Goal: Check status: Check status

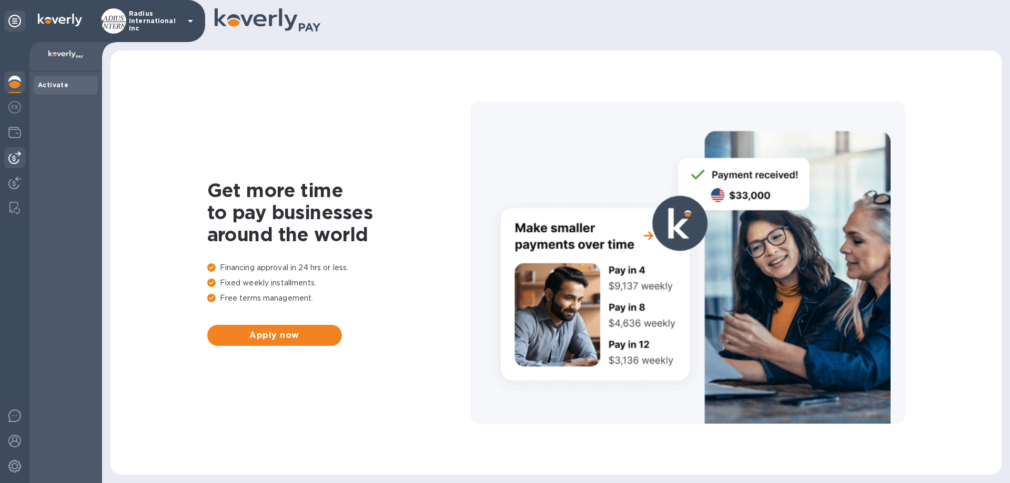
click at [17, 158] on img at bounding box center [14, 158] width 13 height 13
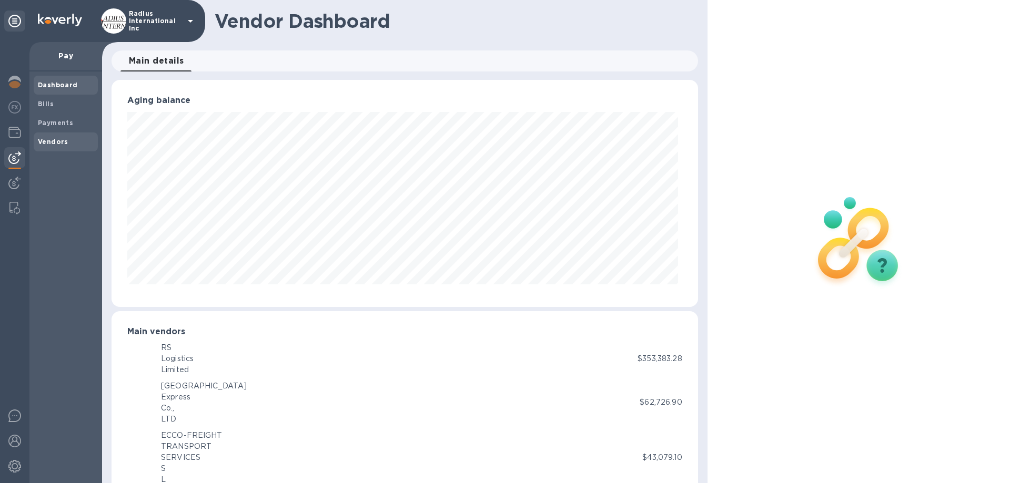
scroll to position [525880, 525525]
click at [59, 126] on b "Payments" at bounding box center [55, 123] width 35 height 8
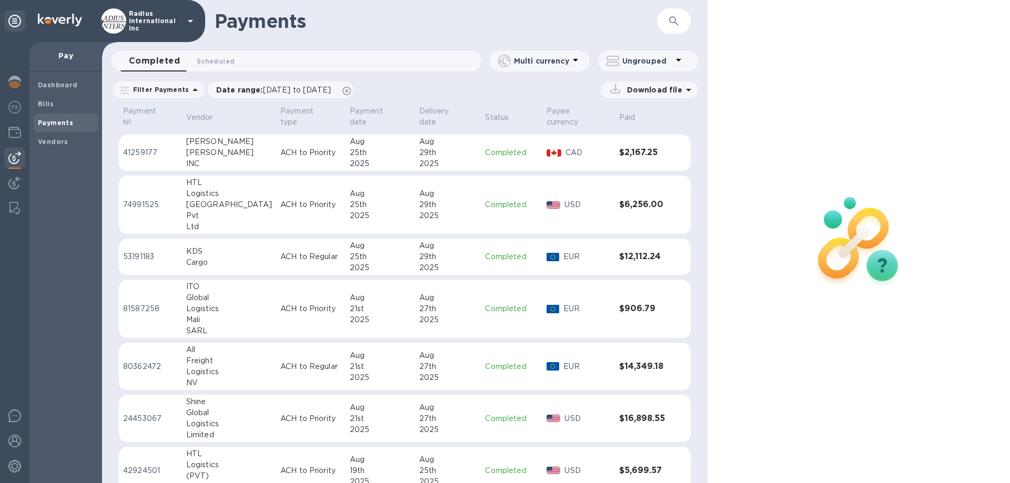
scroll to position [473, 0]
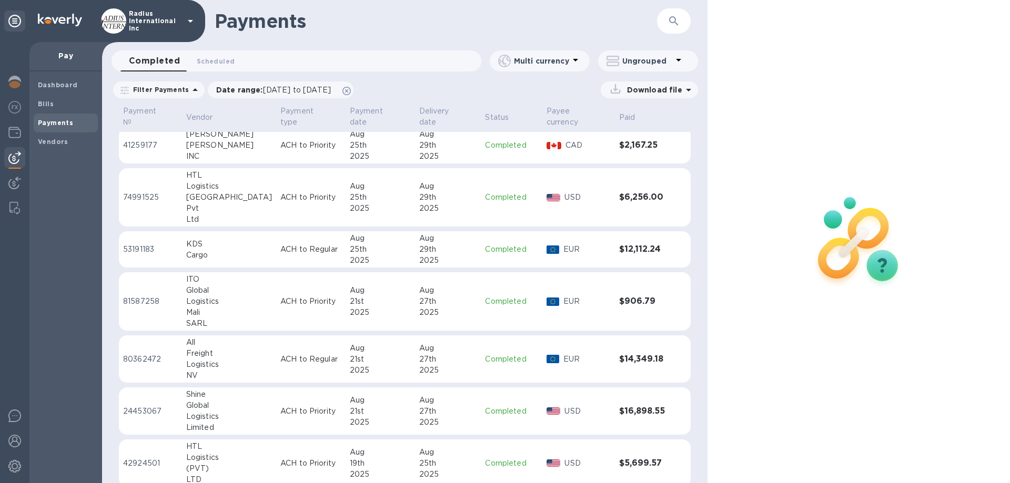
click at [280, 296] on p "ACH to Priority" at bounding box center [310, 301] width 61 height 11
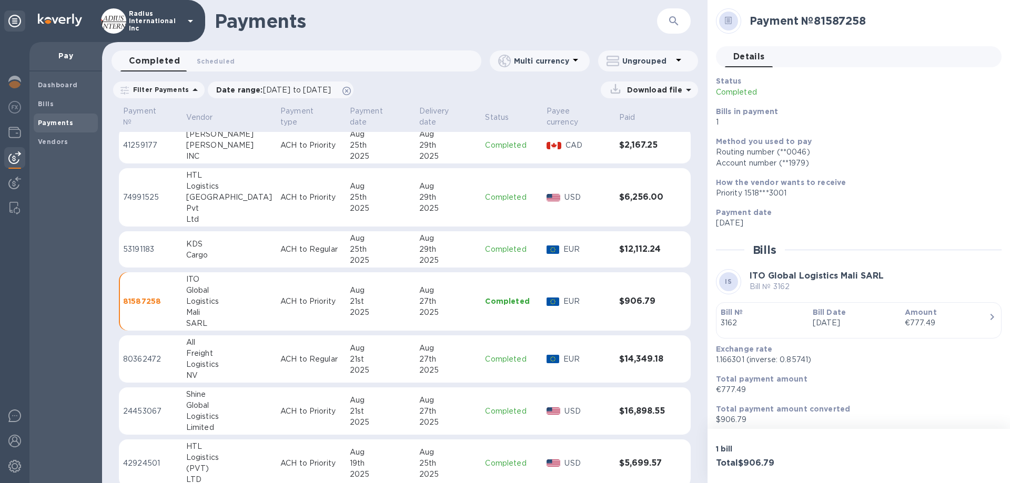
click at [925, 325] on div "€777.49" at bounding box center [947, 323] width 84 height 11
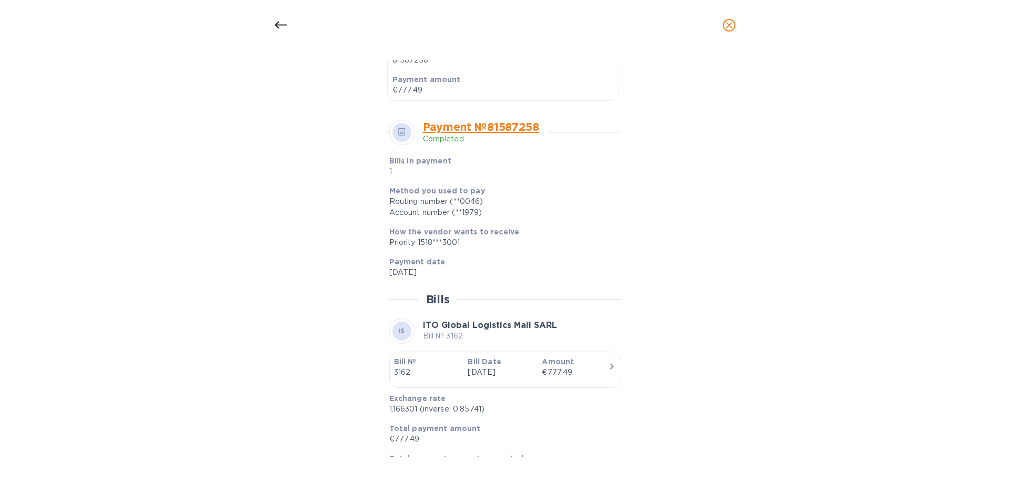
scroll to position [340, 0]
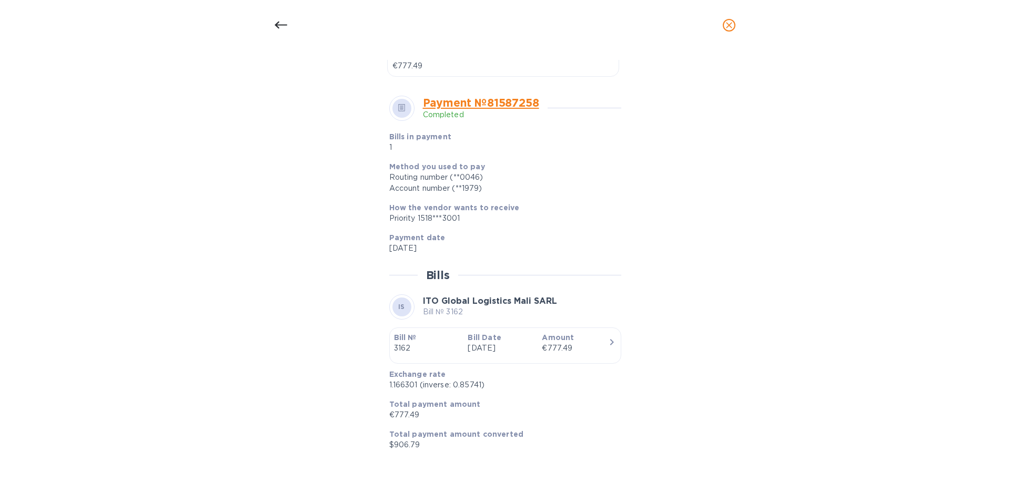
click at [509, 103] on link "Payment № 81587258" at bounding box center [481, 102] width 116 height 13
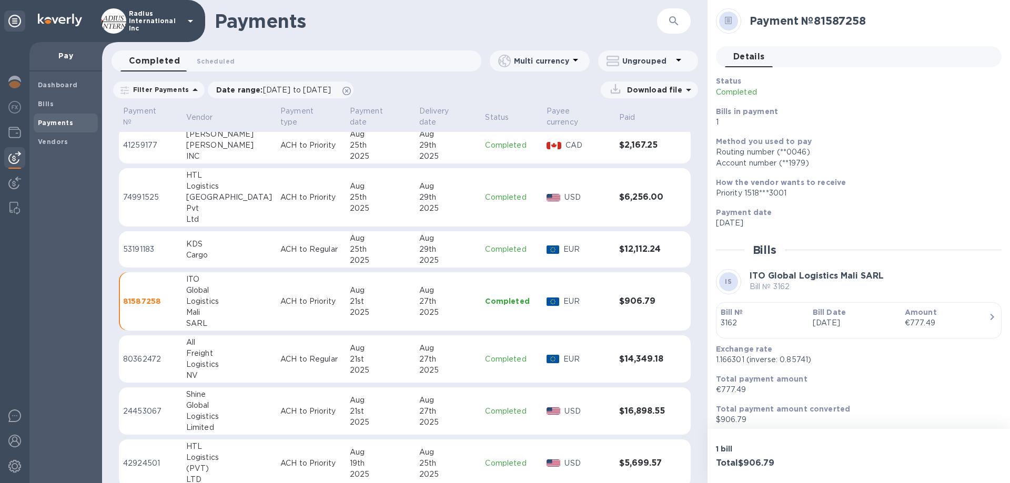
scroll to position [314, 0]
click at [878, 318] on p "Aug 19th 2025" at bounding box center [855, 323] width 84 height 11
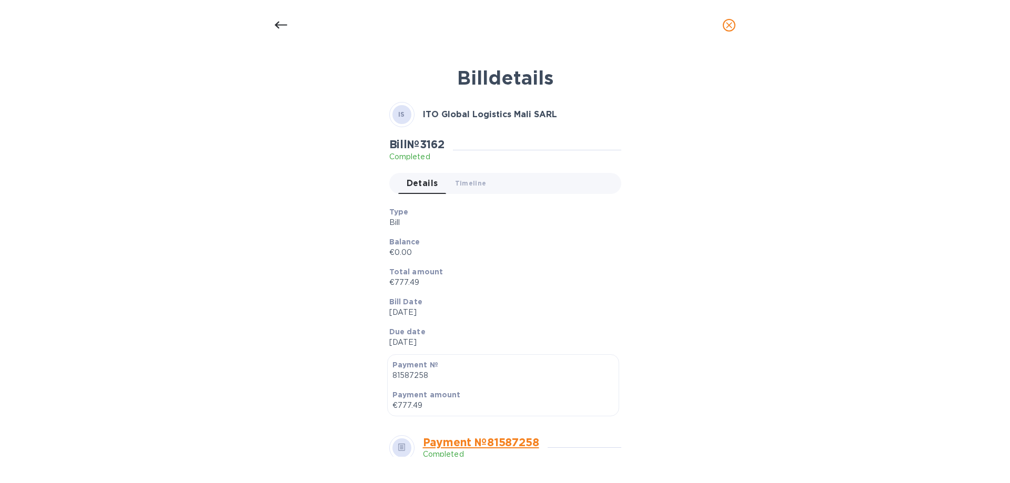
drag, startPoint x: 573, startPoint y: 255, endPoint x: 532, endPoint y: 239, distance: 44.5
click at [530, 242] on p "Balance" at bounding box center [501, 242] width 224 height 11
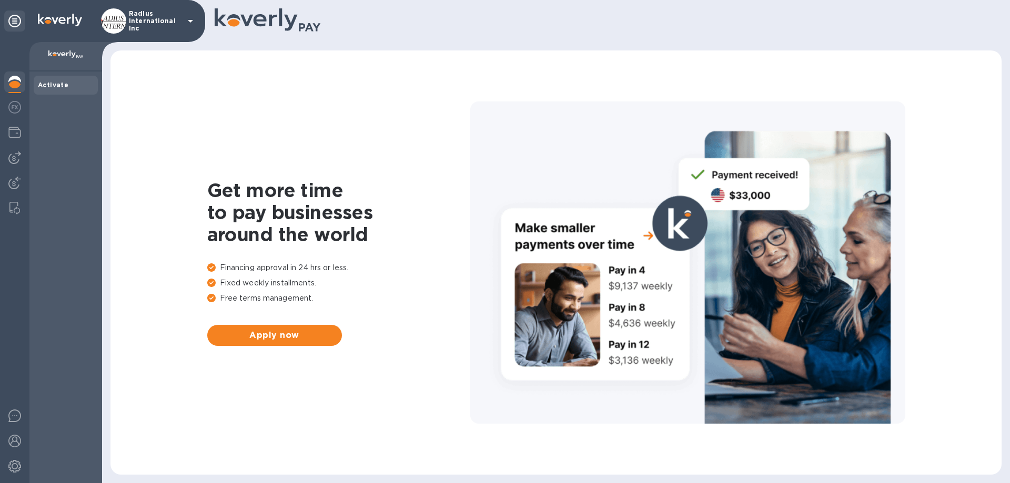
drag, startPoint x: 11, startPoint y: 154, endPoint x: 28, endPoint y: 163, distance: 19.1
click at [11, 154] on img at bounding box center [14, 158] width 13 height 13
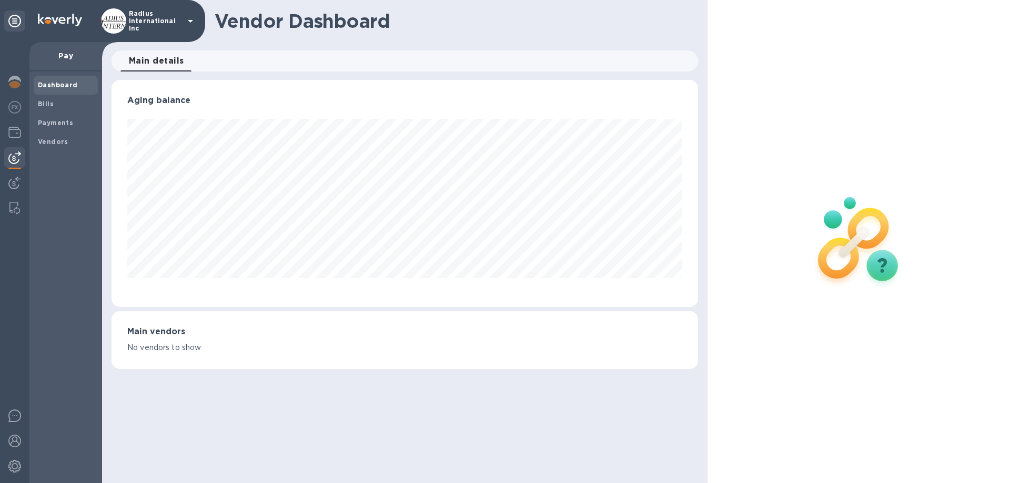
scroll to position [227, 586]
click at [62, 119] on b "Payments" at bounding box center [55, 123] width 35 height 8
